Goal: Find specific page/section: Find specific page/section

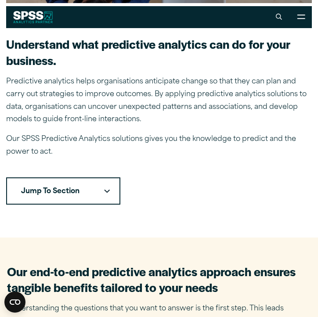
scroll to position [160, 0]
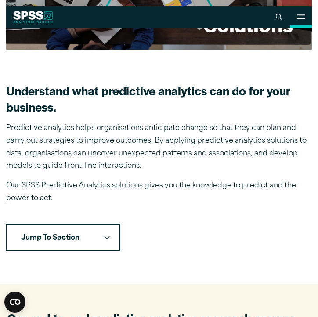
click at [299, 19] on icon at bounding box center [301, 16] width 8 height 5
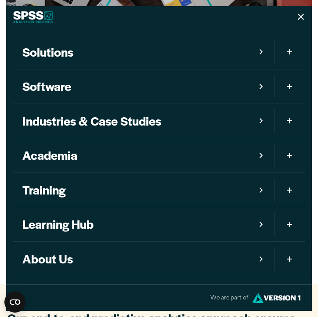
click at [266, 85] on link "Software" at bounding box center [143, 86] width 261 height 34
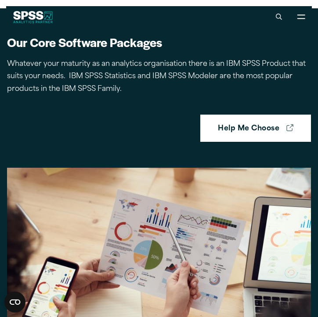
scroll to position [420, 0]
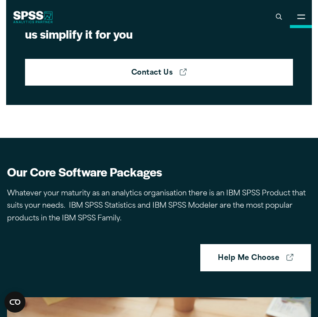
click at [299, 19] on icon at bounding box center [301, 16] width 8 height 5
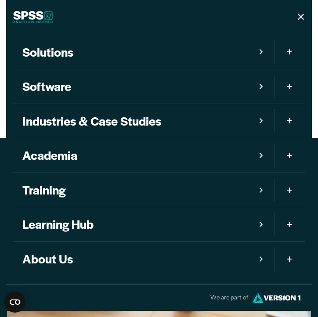
scroll to position [8, 0]
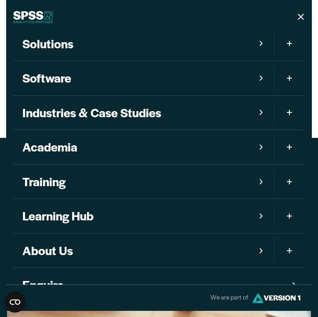
click at [282, 78] on button "Toggle Sub Menu" at bounding box center [289, 78] width 31 height 34
